Goal: Transaction & Acquisition: Purchase product/service

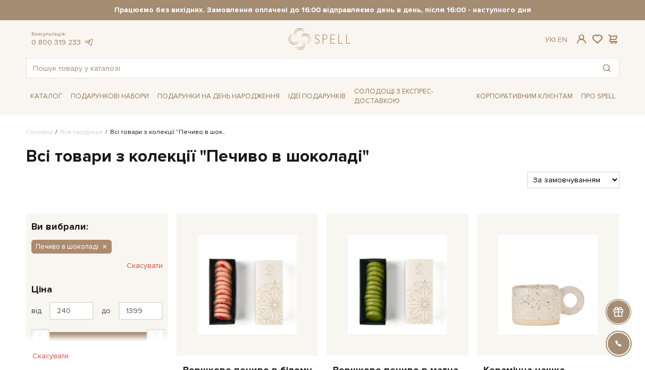
click at [139, 265] on button "Скасувати" at bounding box center [145, 265] width 36 height 17
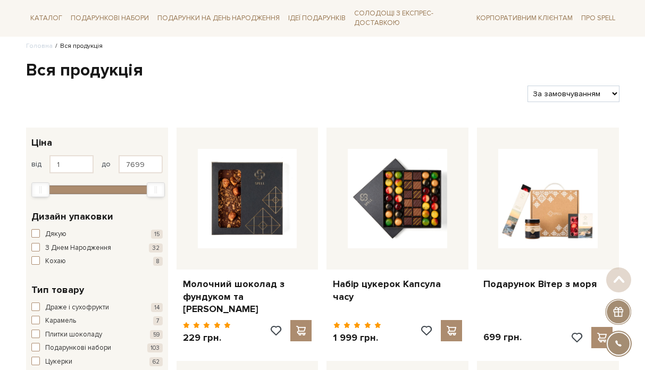
scroll to position [87, 0]
